Goal: Information Seeking & Learning: Check status

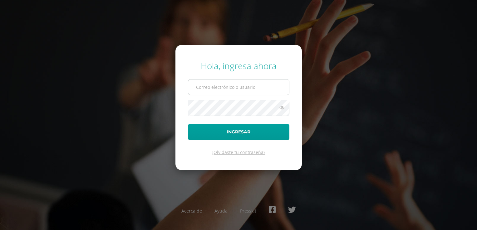
click at [211, 87] on input "text" at bounding box center [238, 87] width 101 height 15
type input "20192199@liceoguatemala.edu.gt"
click at [188, 124] on button "Ingresar" at bounding box center [238, 132] width 101 height 16
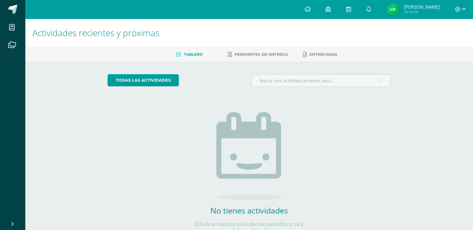
click at [415, 10] on span "Mi Perfil" at bounding box center [421, 11] width 36 height 5
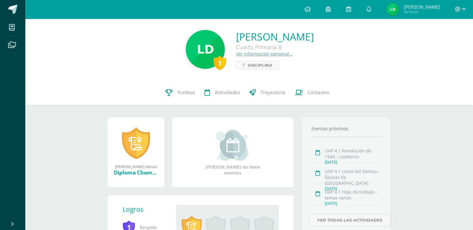
click at [247, 68] on span "Disciplina" at bounding box center [259, 65] width 25 height 7
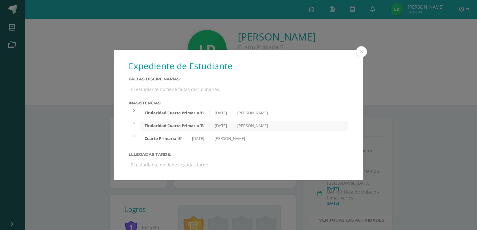
click at [132, 111] on div at bounding box center [134, 110] width 11 height 5
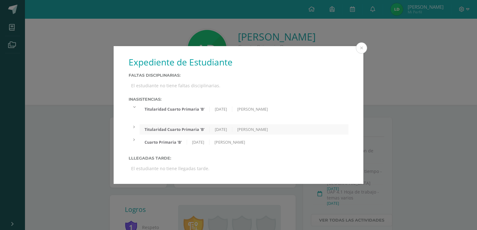
click at [134, 129] on icon at bounding box center [134, 128] width 2 height 4
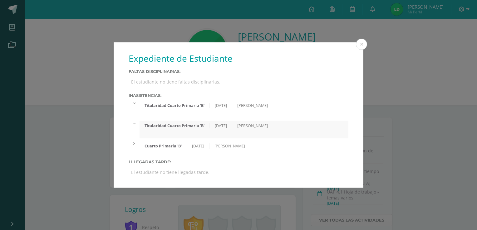
click at [132, 146] on div at bounding box center [134, 143] width 11 height 5
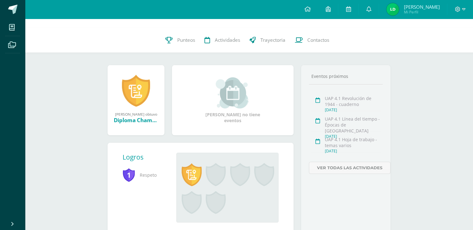
scroll to position [62, 0]
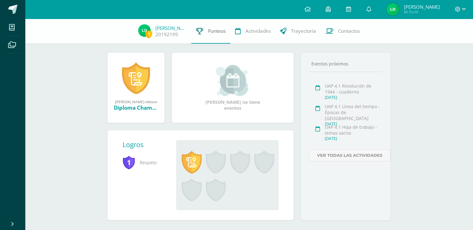
click at [212, 28] on span "Punteos" at bounding box center [217, 31] width 18 height 7
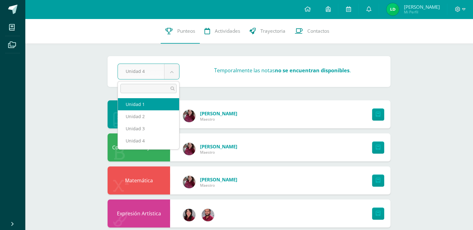
select select "Unidad 1"
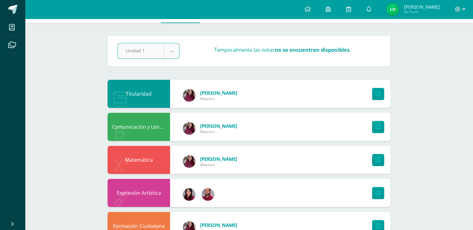
scroll to position [31, 0]
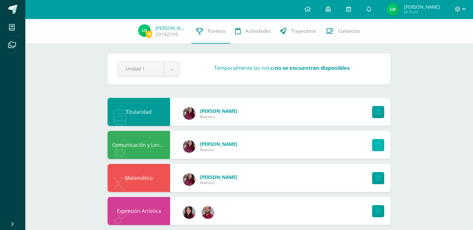
click at [375, 146] on icon at bounding box center [377, 145] width 5 height 5
